Goal: Task Accomplishment & Management: Complete application form

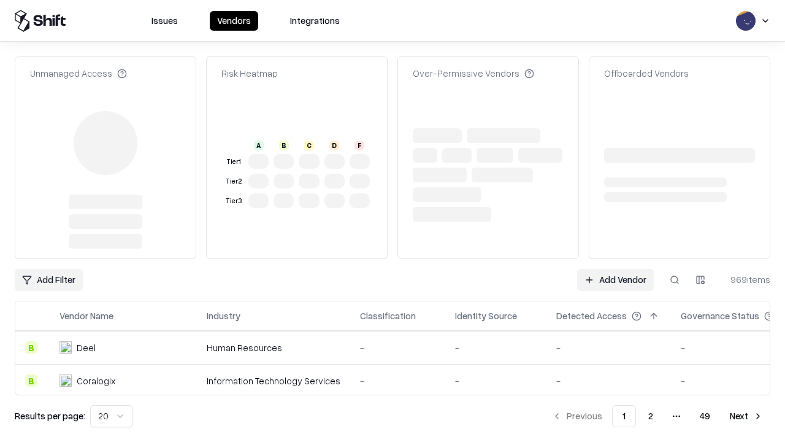
click at [615, 269] on link "Add Vendor" at bounding box center [615, 280] width 77 height 22
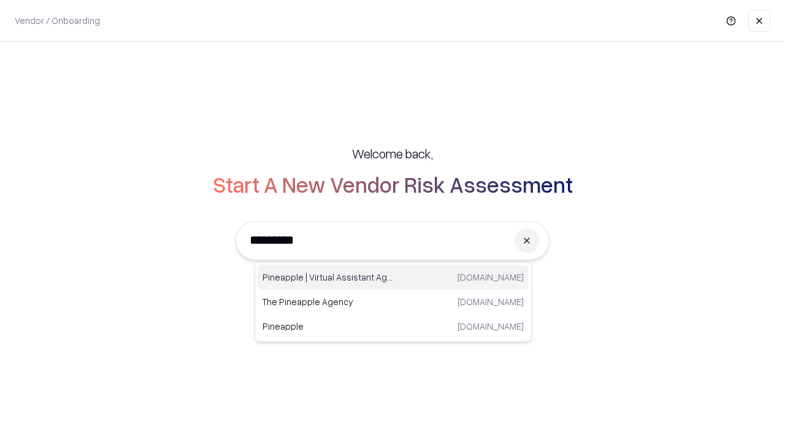
click at [393, 277] on div "Pineapple | Virtual Assistant Agency [DOMAIN_NAME]" at bounding box center [393, 277] width 271 height 25
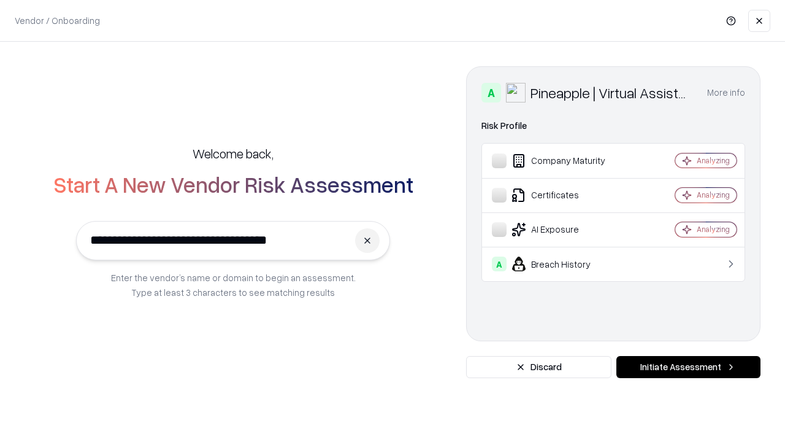
type input "**********"
click at [688, 367] on button "Initiate Assessment" at bounding box center [688, 367] width 144 height 22
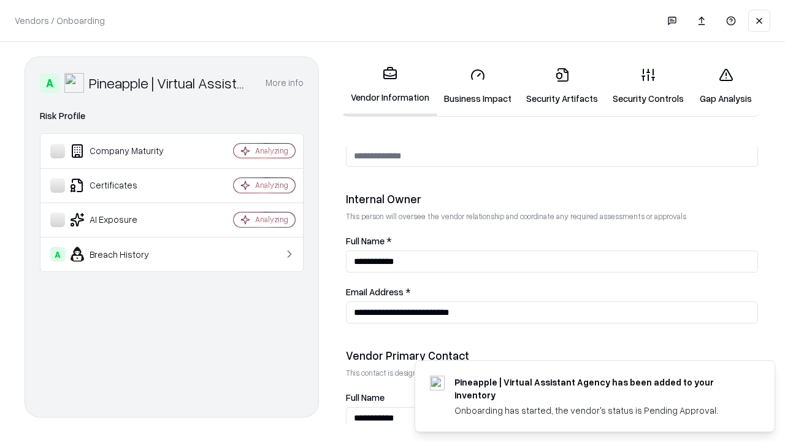
scroll to position [635, 0]
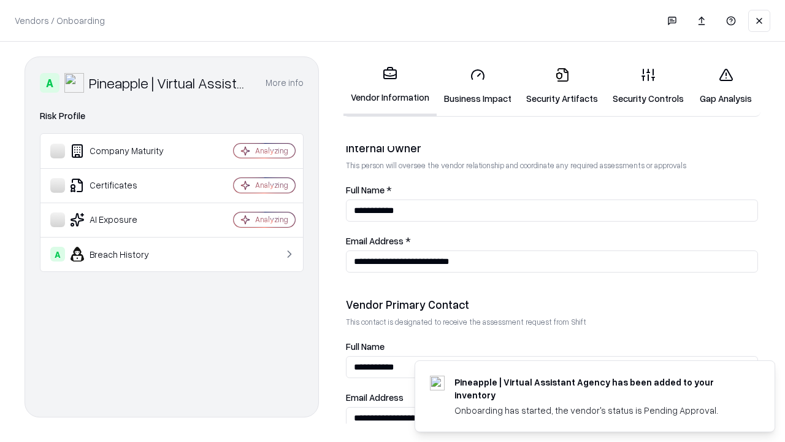
click at [562, 86] on link "Security Artifacts" at bounding box center [562, 86] width 86 height 57
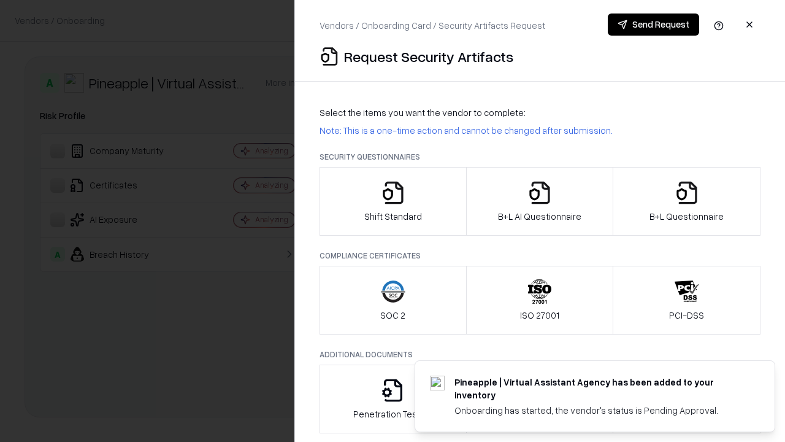
click at [686, 201] on icon "button" at bounding box center [687, 192] width 25 height 25
click at [539, 201] on icon "button" at bounding box center [539, 192] width 25 height 25
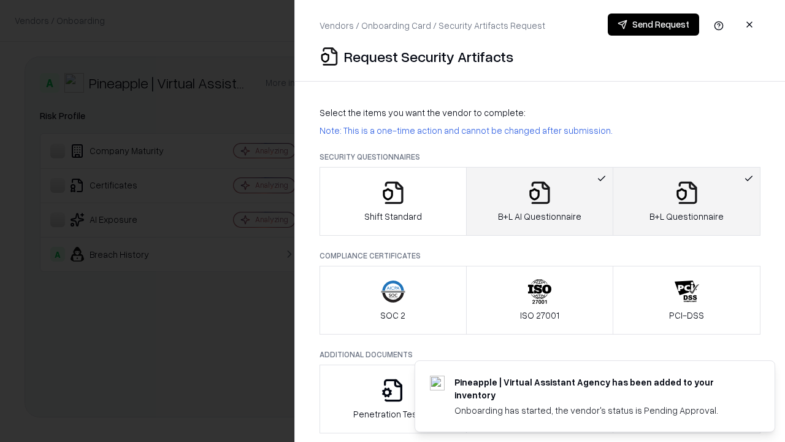
click at [653, 25] on button "Send Request" at bounding box center [653, 24] width 91 height 22
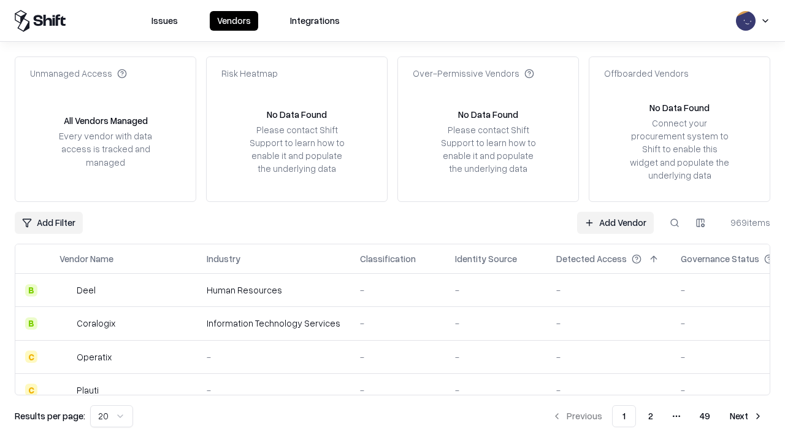
click at [675, 222] on button at bounding box center [675, 223] width 22 height 22
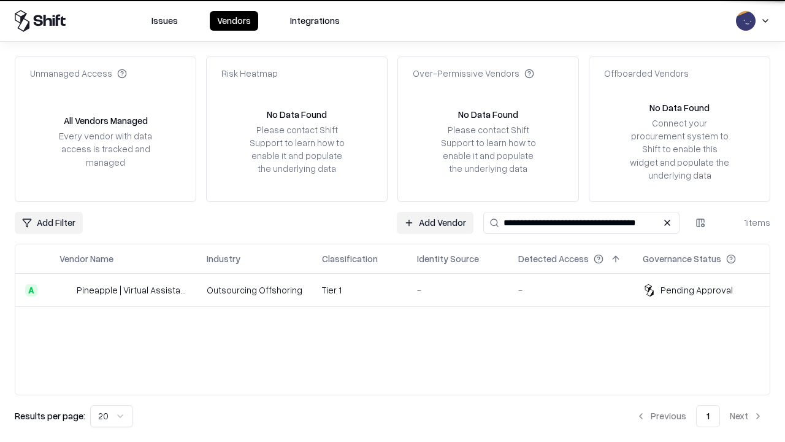
type input "**********"
click at [400, 289] on td "Tier 1" at bounding box center [359, 290] width 95 height 33
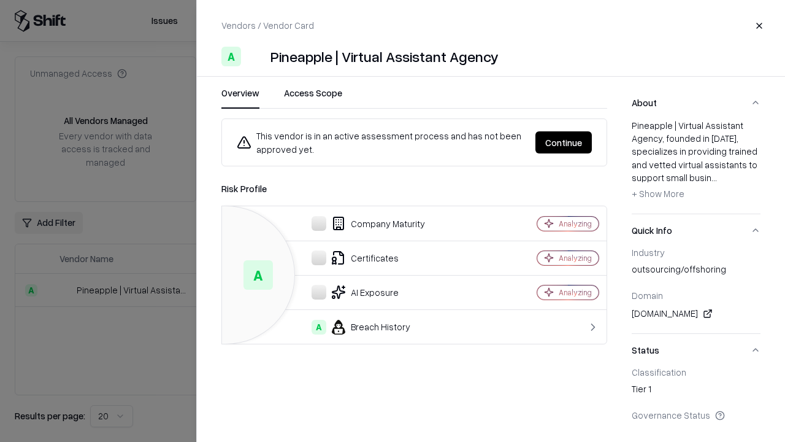
click at [564, 142] on button "Continue" at bounding box center [563, 142] width 56 height 22
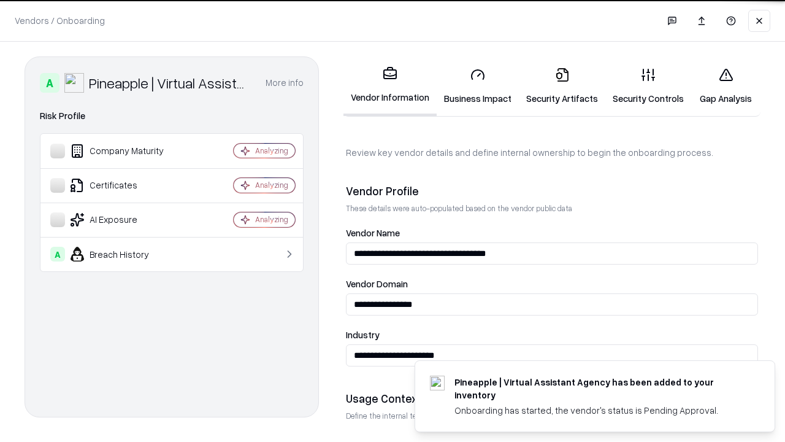
click at [562, 86] on link "Security Artifacts" at bounding box center [562, 86] width 86 height 57
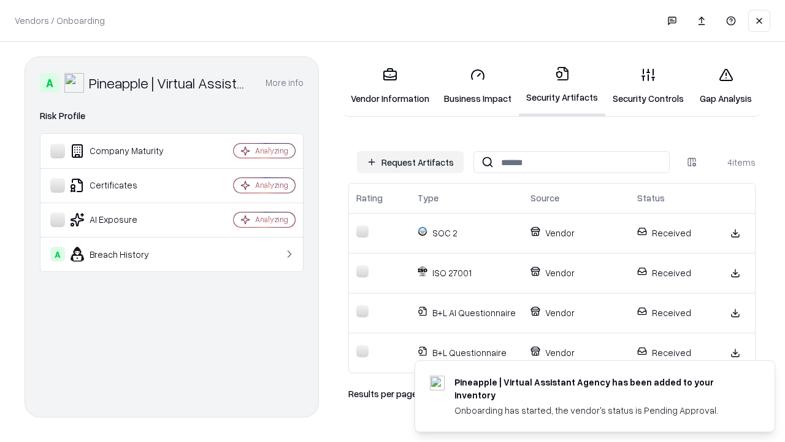
click at [726, 86] on link "Gap Analysis" at bounding box center [725, 86] width 69 height 57
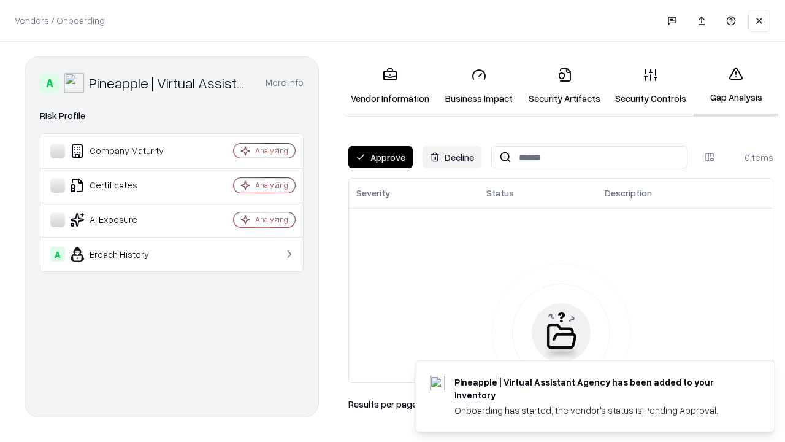
click at [380, 157] on button "Approve" at bounding box center [380, 157] width 64 height 22
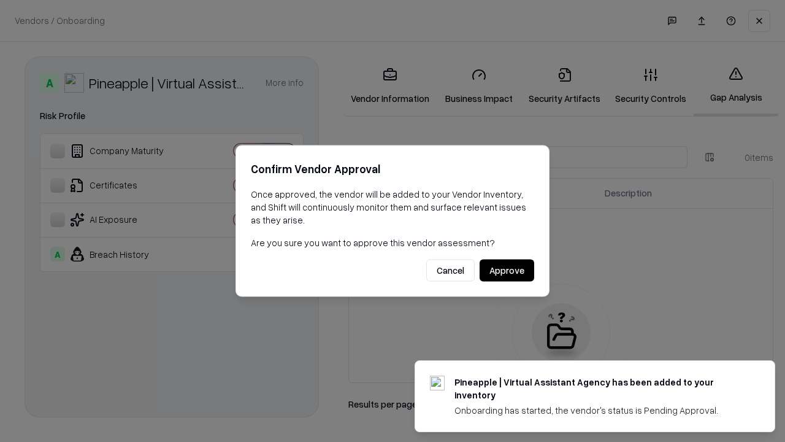
click at [507, 270] on button "Approve" at bounding box center [507, 270] width 55 height 22
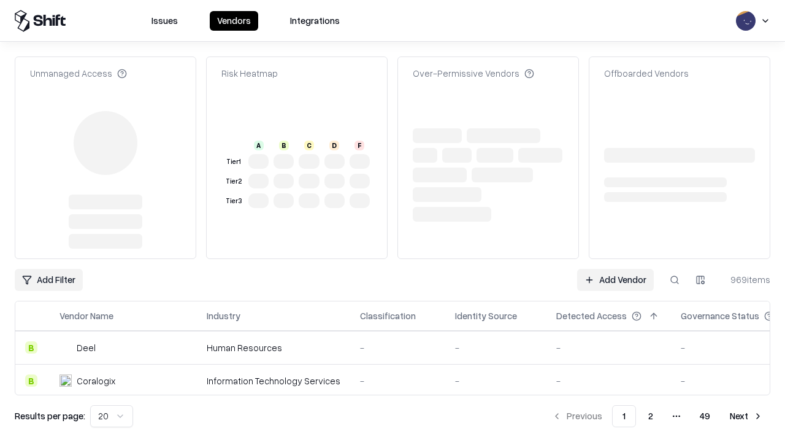
type input "**********"
click at [615, 269] on link "Add Vendor" at bounding box center [615, 280] width 77 height 22
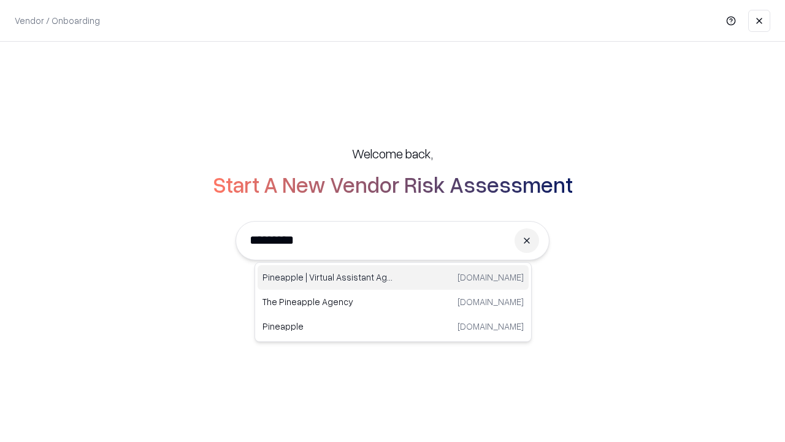
click at [393, 277] on div "Pineapple | Virtual Assistant Agency [DOMAIN_NAME]" at bounding box center [393, 277] width 271 height 25
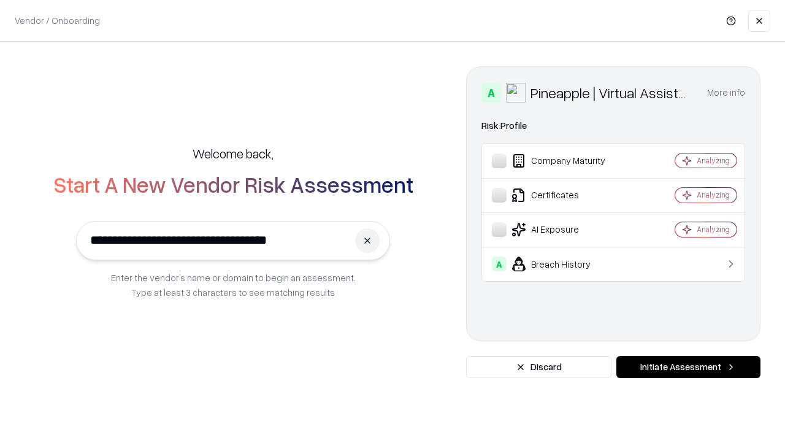
type input "**********"
click at [688, 367] on button "Initiate Assessment" at bounding box center [688, 367] width 144 height 22
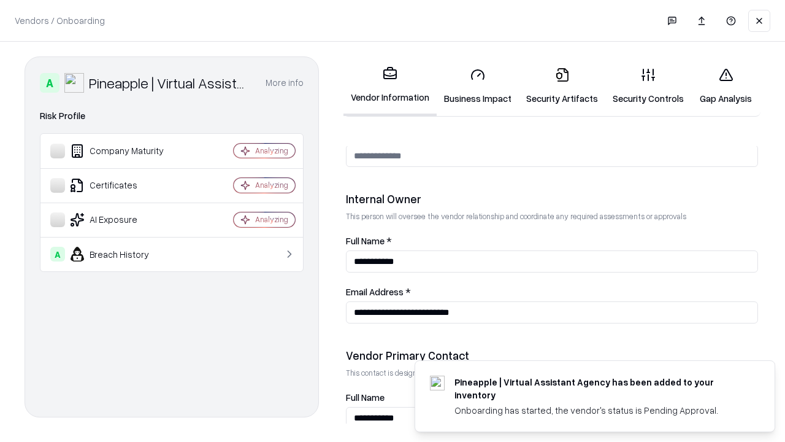
scroll to position [635, 0]
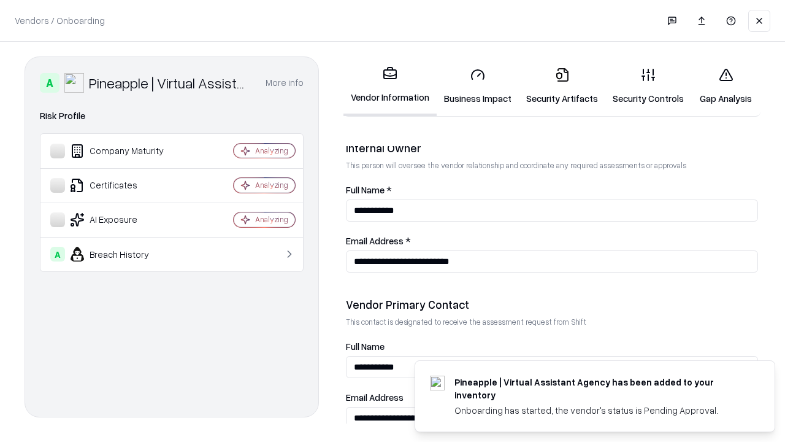
click at [726, 86] on link "Gap Analysis" at bounding box center [725, 86] width 69 height 57
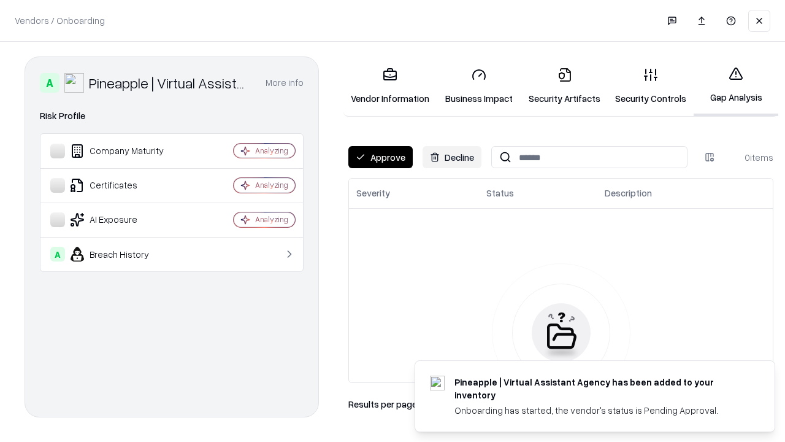
click at [380, 157] on button "Approve" at bounding box center [380, 157] width 64 height 22
